Goal: Task Accomplishment & Management: Complete application form

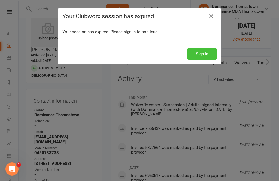
click at [200, 59] on button "Sign In" at bounding box center [201, 53] width 29 height 11
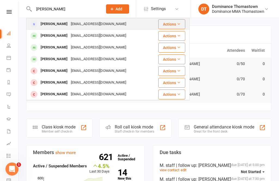
type input "Ali muhsu"
click at [76, 23] on div "allawysraih@yahoo.com" at bounding box center [98, 24] width 59 height 8
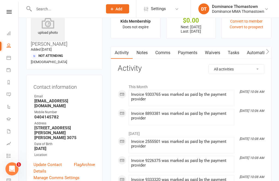
scroll to position [20, 0]
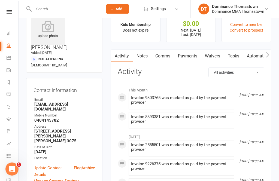
click at [215, 54] on link "Waivers" at bounding box center [212, 56] width 23 height 13
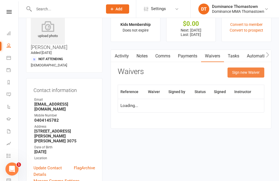
click at [244, 73] on button "Sign new Waiver" at bounding box center [245, 73] width 37 height 10
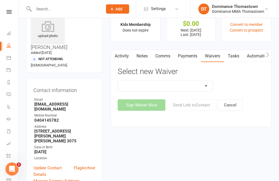
click at [206, 84] on select "Member | Cancellation | Adults Member | Cancellation | Kids/Teens Member | Inju…" at bounding box center [165, 86] width 95 height 11
select select "8153"
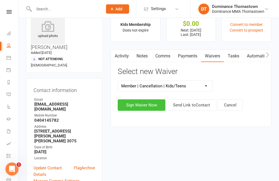
click at [151, 105] on button "Sign Waiver Now" at bounding box center [142, 104] width 48 height 11
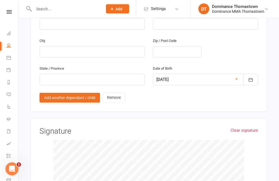
scroll to position [461, 0]
click at [248, 127] on link "Clear signature" at bounding box center [244, 130] width 28 height 7
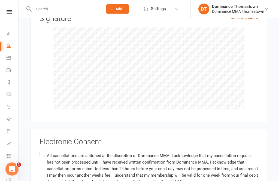
scroll to position [602, 0]
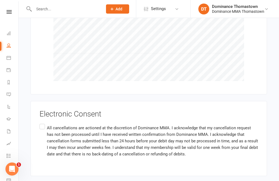
click at [41, 123] on label "All cancellations are actioned at the discretion of Dominance MMA. I acknowledg…" at bounding box center [149, 141] width 218 height 37
click at [41, 123] on input "All cancellations are actioned at the discretion of Dominance MMA. I acknowledg…" at bounding box center [42, 123] width 4 height 0
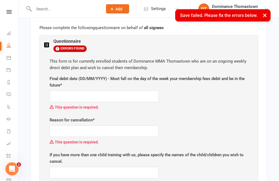
scroll to position [318, 0]
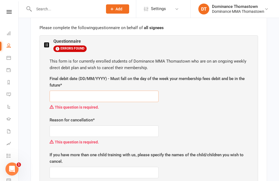
click at [61, 91] on input "text" at bounding box center [104, 96] width 109 height 11
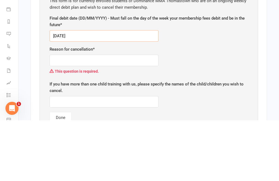
type input "12/09/2025"
click at [78, 116] on input "text" at bounding box center [104, 121] width 109 height 11
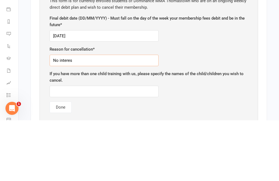
type input "No interest"
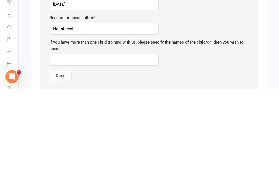
click at [62, 162] on button "Done" at bounding box center [61, 167] width 22 height 11
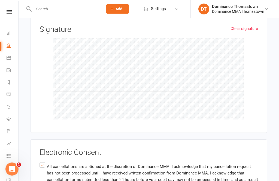
scroll to position [602, 0]
